Goal: Transaction & Acquisition: Register for event/course

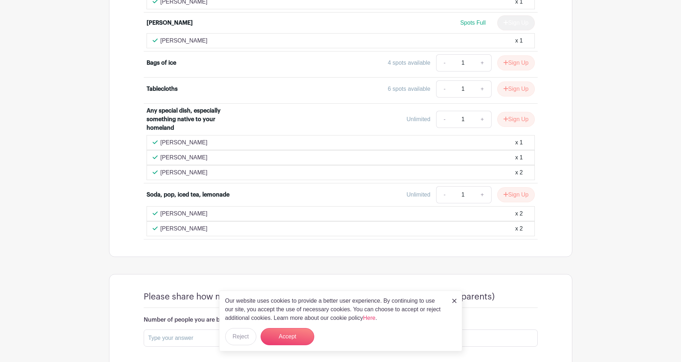
scroll to position [894, 0]
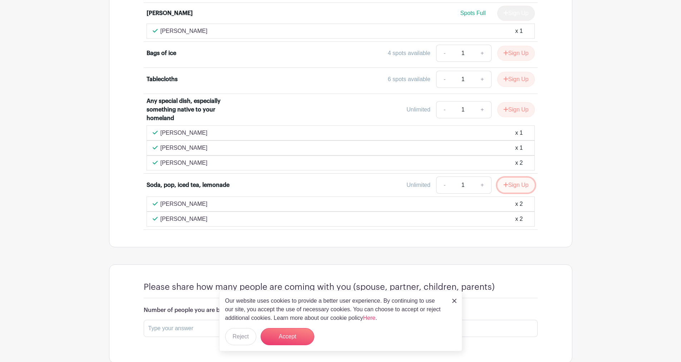
click at [507, 186] on button "Sign Up" at bounding box center [516, 185] width 38 height 15
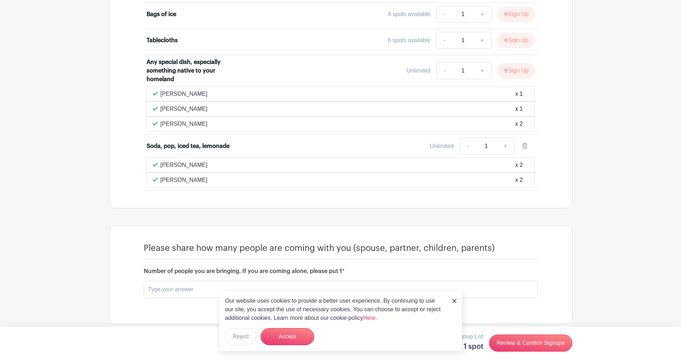
scroll to position [940, 0]
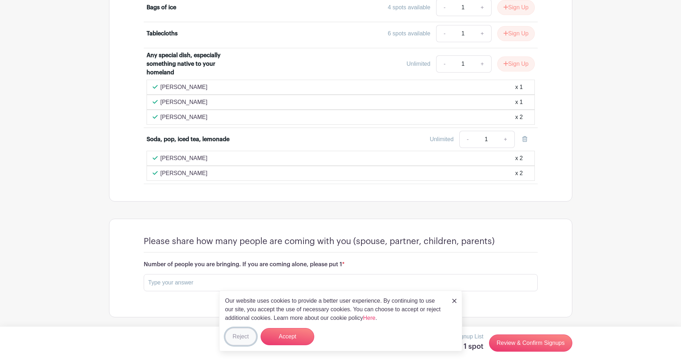
click at [243, 337] on button "Reject" at bounding box center [240, 336] width 31 height 17
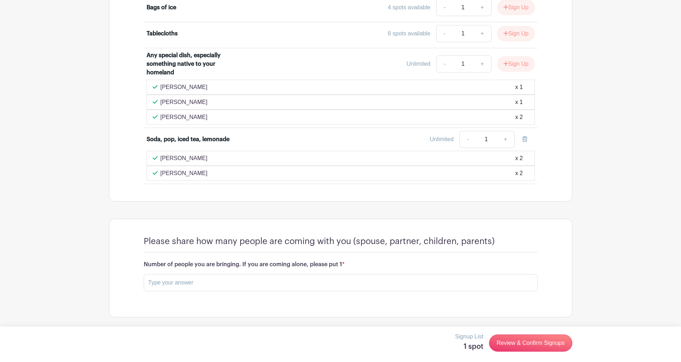
scroll to position [868, 0]
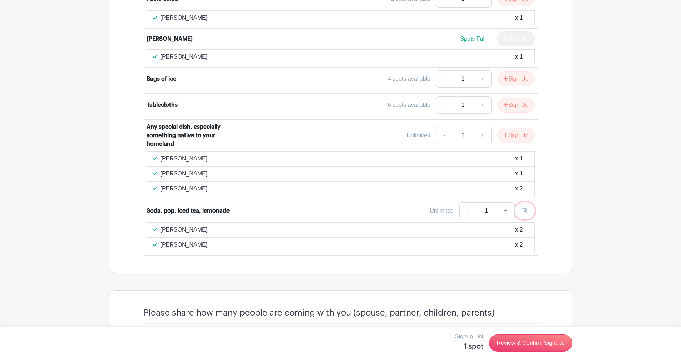
click at [522, 217] on link at bounding box center [525, 210] width 20 height 17
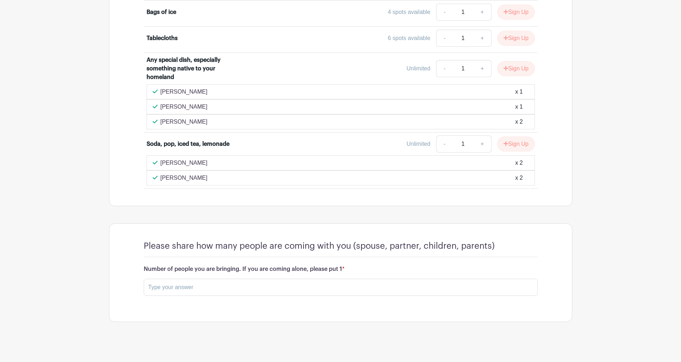
scroll to position [940, 0]
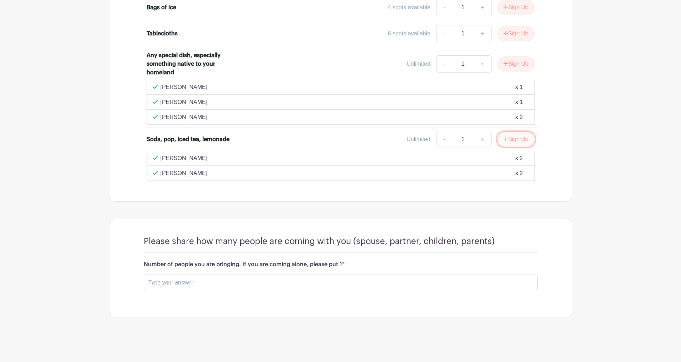
click at [505, 142] on icon "submit" at bounding box center [506, 139] width 5 height 6
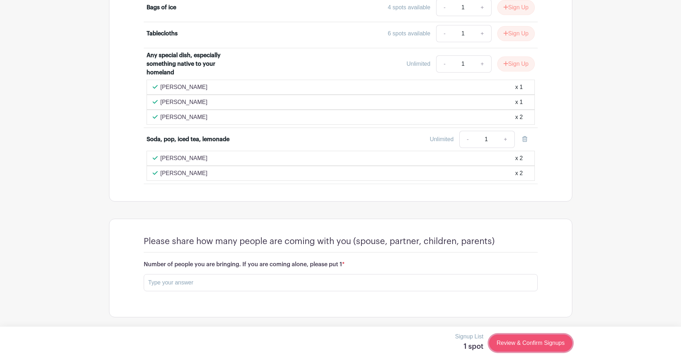
click at [509, 342] on link "Review & Confirm Signups" at bounding box center [530, 343] width 83 height 17
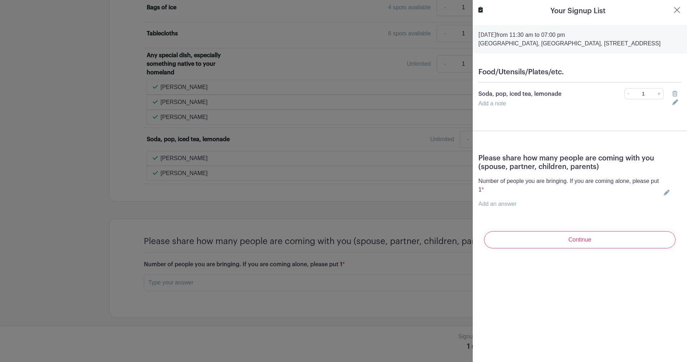
click at [672, 105] on icon at bounding box center [675, 102] width 6 height 6
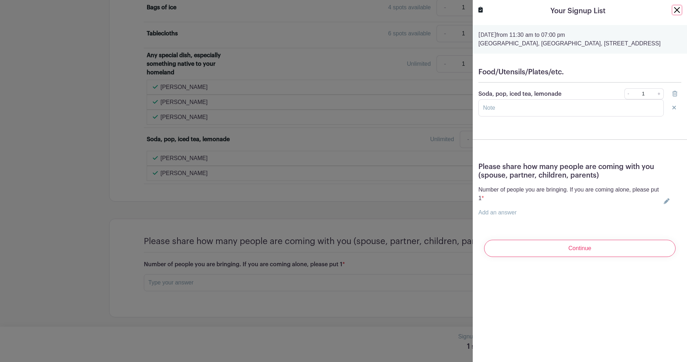
click at [673, 9] on button "Close" at bounding box center [676, 10] width 9 height 9
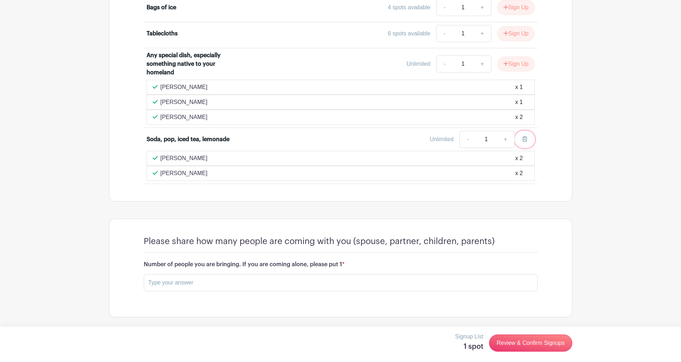
click at [520, 139] on link at bounding box center [525, 139] width 20 height 17
click at [531, 141] on button "Sign Up" at bounding box center [516, 139] width 38 height 15
click at [516, 345] on link "Review & Confirm Signups" at bounding box center [530, 343] width 83 height 17
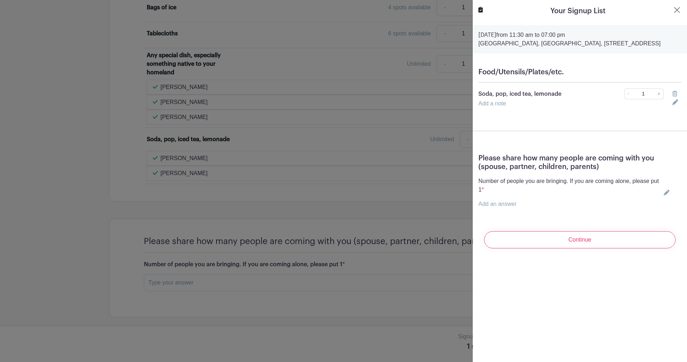
click at [672, 105] on icon at bounding box center [675, 102] width 6 height 6
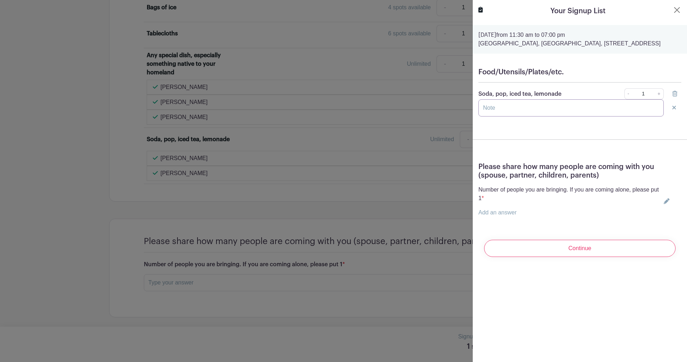
click at [534, 117] on input "text" at bounding box center [570, 107] width 185 height 17
drag, startPoint x: 600, startPoint y: 117, endPoint x: 459, endPoint y: 117, distance: 141.3
click at [459, 318] on div "Signup List 1 spot Review & Confirm Signups Your Signup List [DATE] 11:30 am to…" at bounding box center [340, 318] width 463 height 0
type input "beer"
click at [587, 257] on input "Continue" at bounding box center [579, 248] width 191 height 17
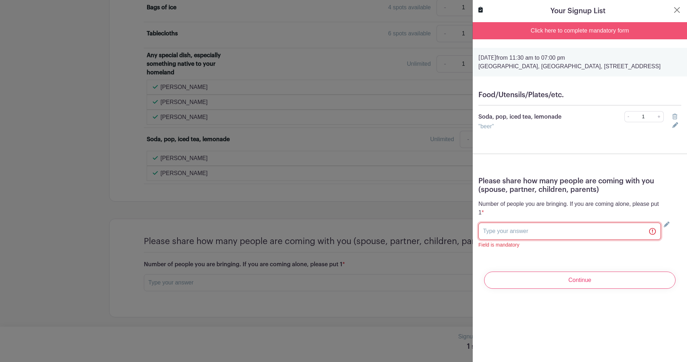
click at [566, 239] on input "text" at bounding box center [569, 231] width 182 height 17
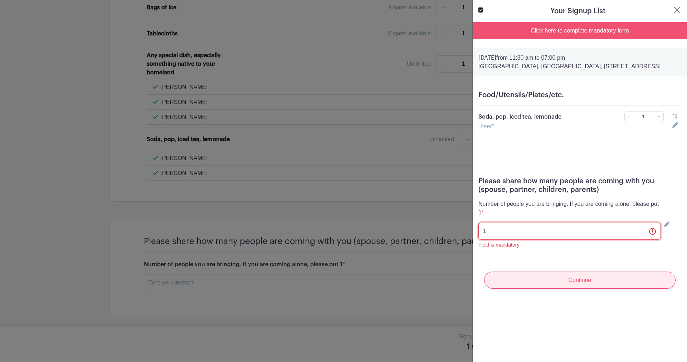
type input "1"
click at [539, 288] on input "Continue" at bounding box center [579, 280] width 191 height 17
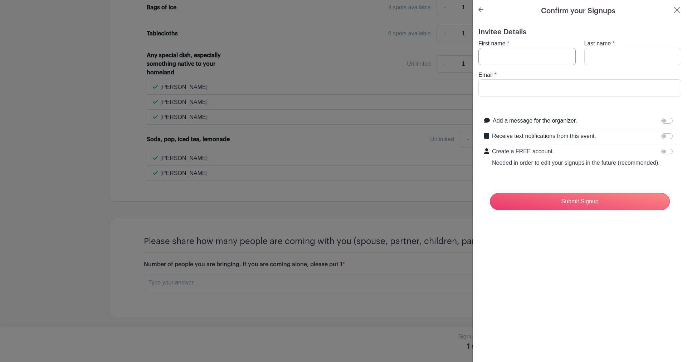
click at [507, 51] on input "First name" at bounding box center [526, 56] width 97 height 17
type input "Sander"
click at [601, 56] on input "Last name" at bounding box center [632, 56] width 97 height 17
type input "Spiekhout"
click at [553, 85] on input "Email" at bounding box center [579, 87] width 203 height 17
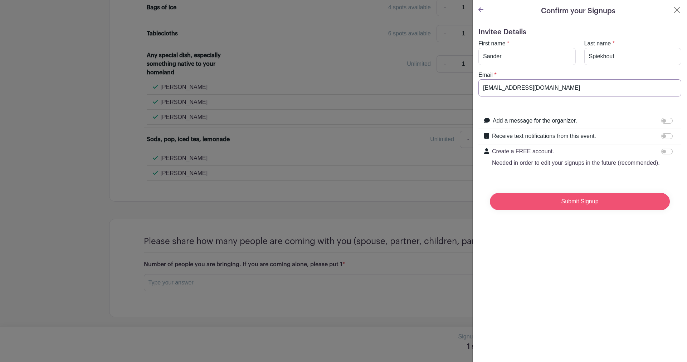
type input "[EMAIL_ADDRESS][DOMAIN_NAME]"
click at [563, 209] on input "Submit Signup" at bounding box center [580, 201] width 180 height 17
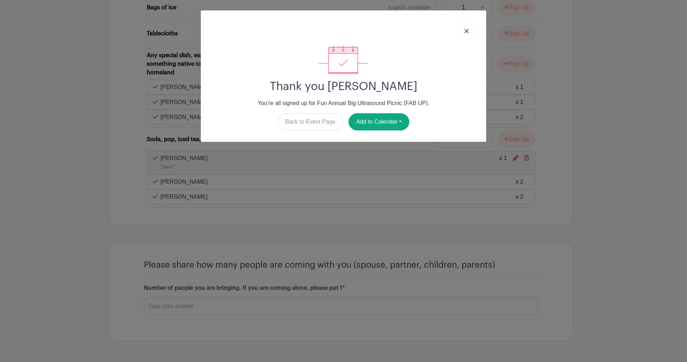
click at [462, 34] on link at bounding box center [466, 31] width 16 height 18
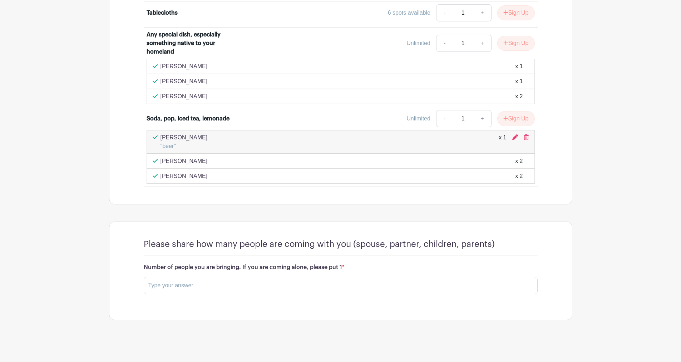
scroll to position [963, 0]
